Goal: Task Accomplishment & Management: Manage account settings

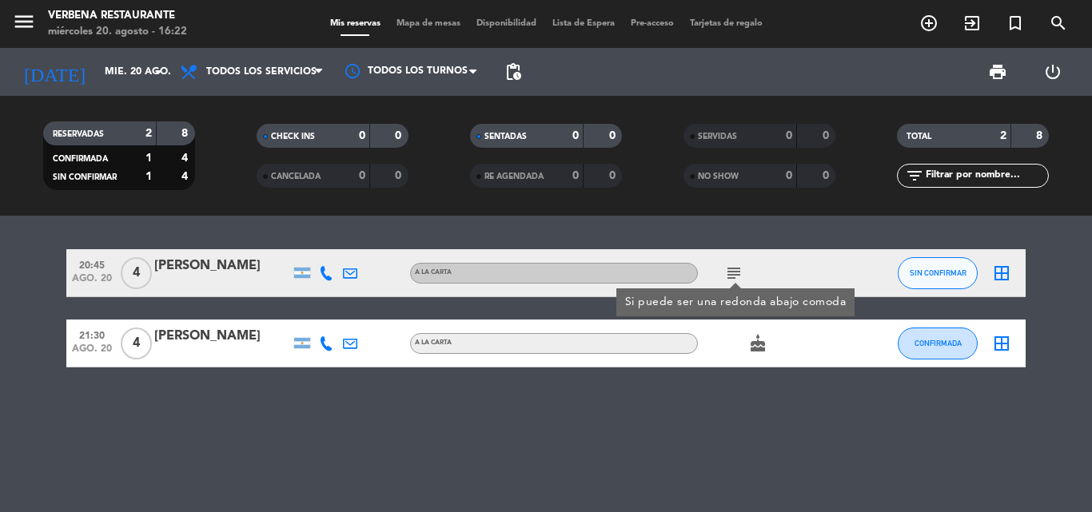
click at [568, 422] on div "20:45 [DATE] 4 [PERSON_NAME] A LA CARTA subject Si puede ser una redonda abajo …" at bounding box center [546, 364] width 1092 height 297
click at [734, 280] on icon "subject" at bounding box center [733, 273] width 19 height 19
click at [155, 261] on div "[PERSON_NAME]" at bounding box center [222, 266] width 136 height 21
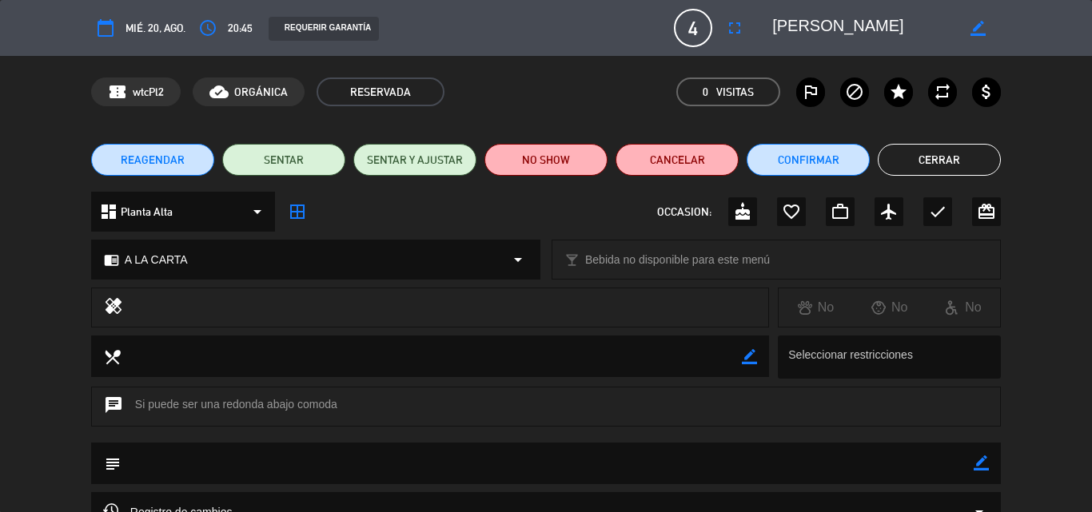
click at [815, 28] on textarea at bounding box center [863, 28] width 183 height 29
click at [815, 27] on textarea at bounding box center [863, 28] width 183 height 29
click at [852, 24] on textarea at bounding box center [863, 28] width 183 height 29
drag, startPoint x: 772, startPoint y: 22, endPoint x: 871, endPoint y: 25, distance: 99.2
click at [871, 25] on textarea at bounding box center [863, 28] width 183 height 29
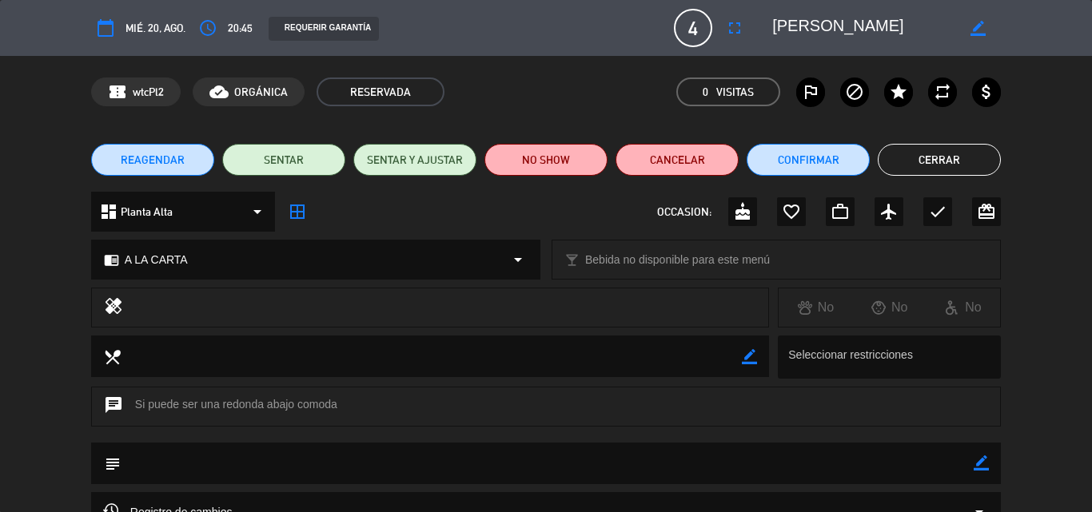
click at [811, 21] on textarea at bounding box center [863, 28] width 183 height 29
drag, startPoint x: 838, startPoint y: 22, endPoint x: 870, endPoint y: 24, distance: 32.0
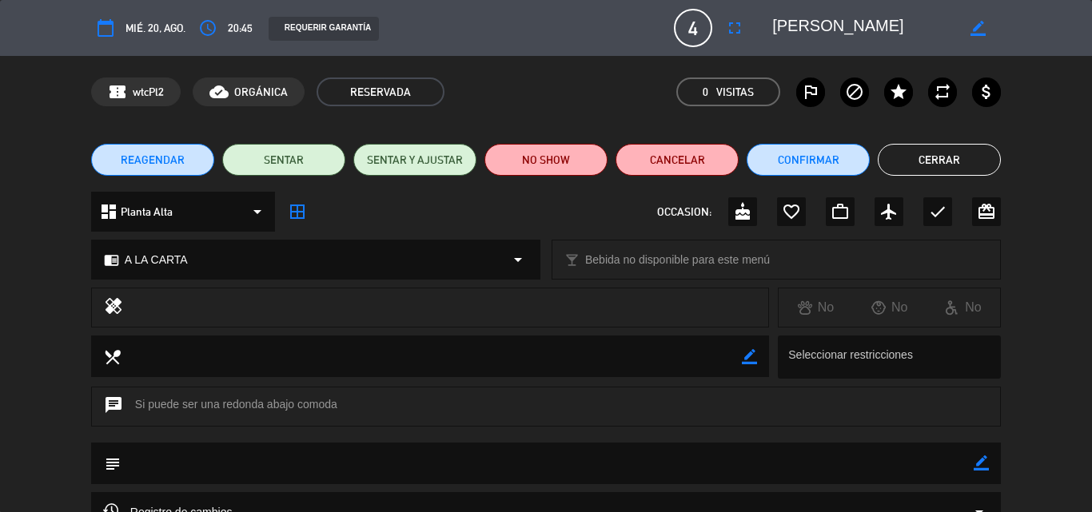
click at [870, 24] on textarea at bounding box center [863, 28] width 183 height 29
drag, startPoint x: 766, startPoint y: 22, endPoint x: 819, endPoint y: 24, distance: 53.6
click at [819, 24] on div "border_color" at bounding box center [881, 28] width 240 height 29
click at [819, 26] on textarea at bounding box center [863, 28] width 183 height 29
click at [819, 23] on textarea at bounding box center [863, 28] width 183 height 29
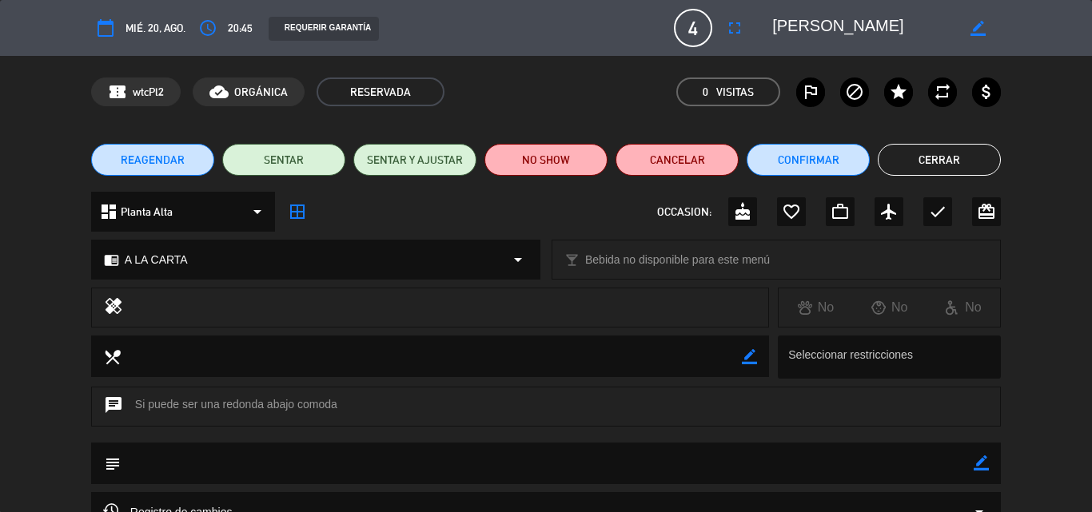
click at [819, 23] on textarea at bounding box center [863, 28] width 183 height 29
click at [827, 28] on textarea at bounding box center [863, 28] width 183 height 29
click at [827, 14] on textarea at bounding box center [863, 28] width 183 height 29
click at [836, 29] on textarea at bounding box center [863, 28] width 183 height 29
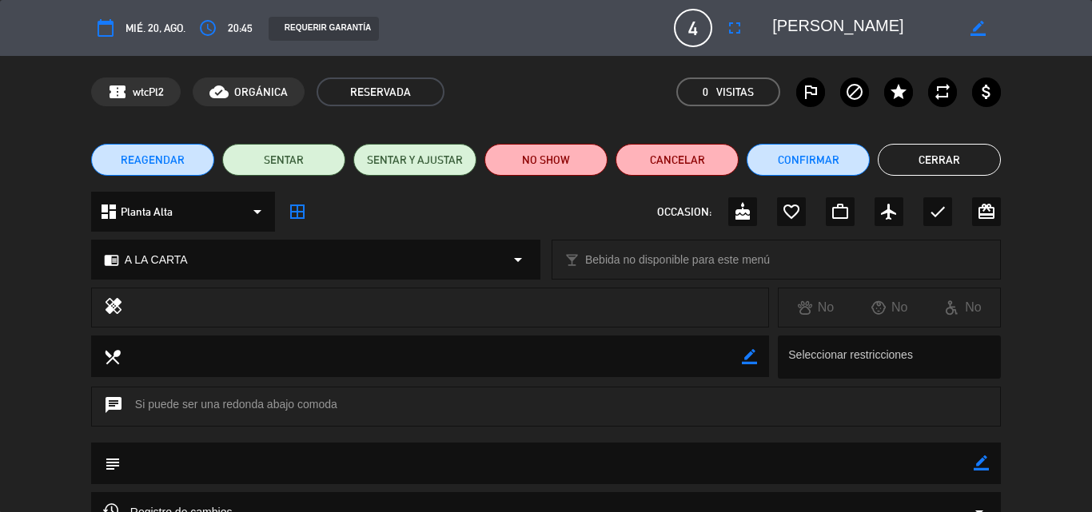
click at [836, 28] on textarea at bounding box center [863, 28] width 183 height 29
click at [787, 24] on textarea at bounding box center [863, 28] width 183 height 29
click at [787, 22] on textarea at bounding box center [863, 28] width 183 height 29
click at [783, 16] on div "calendar_today mié. 20, ago. access_time 20:45 REQUERIR GARANTÍA 4 [PERSON_NAME…" at bounding box center [546, 28] width 910 height 38
click at [798, 34] on textarea at bounding box center [863, 28] width 183 height 29
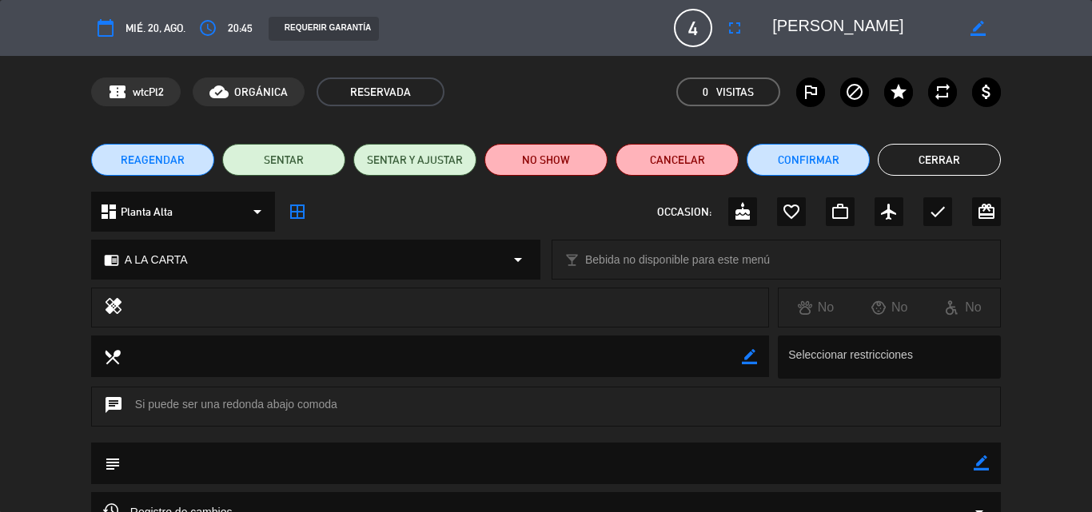
click at [798, 34] on textarea at bounding box center [863, 28] width 183 height 29
click at [799, 33] on textarea at bounding box center [863, 28] width 183 height 29
click at [801, 30] on textarea at bounding box center [863, 28] width 183 height 29
click at [802, 30] on textarea at bounding box center [863, 28] width 183 height 29
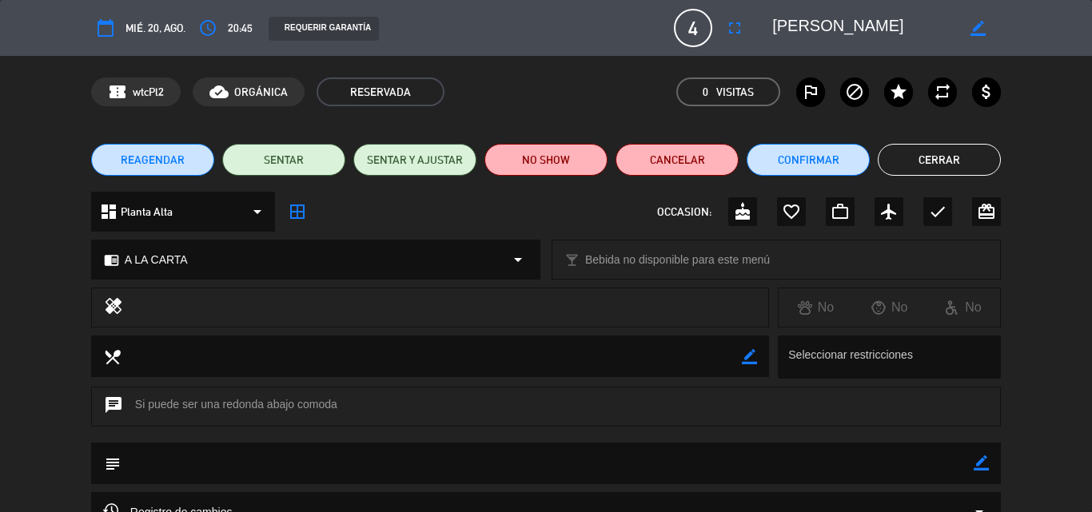
click at [803, 32] on textarea at bounding box center [863, 28] width 183 height 29
click at [803, 30] on textarea at bounding box center [863, 28] width 183 height 29
click at [815, 165] on button "Confirmar" at bounding box center [808, 160] width 123 height 32
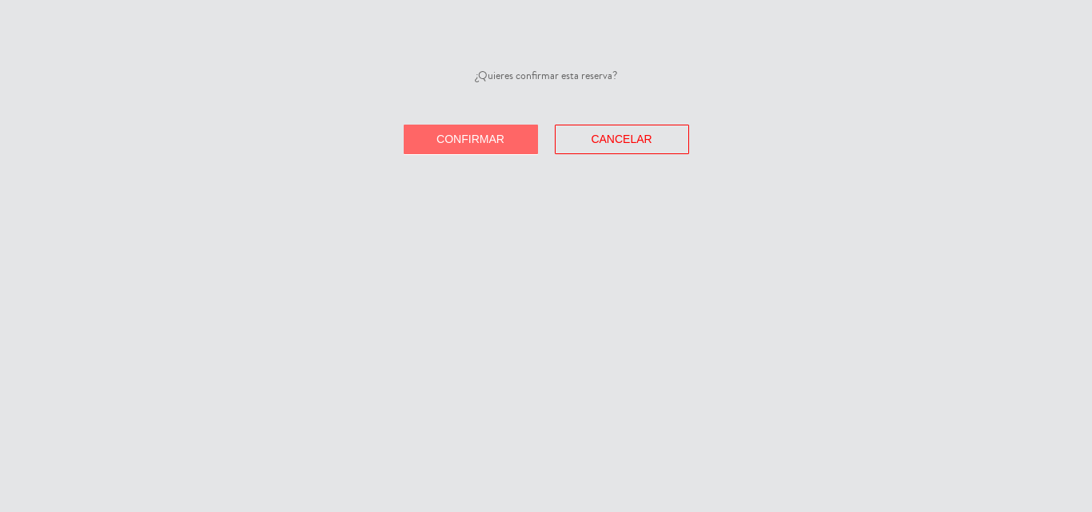
click at [482, 144] on span "Confirmar" at bounding box center [470, 139] width 68 height 13
